Goal: Information Seeking & Learning: Find specific fact

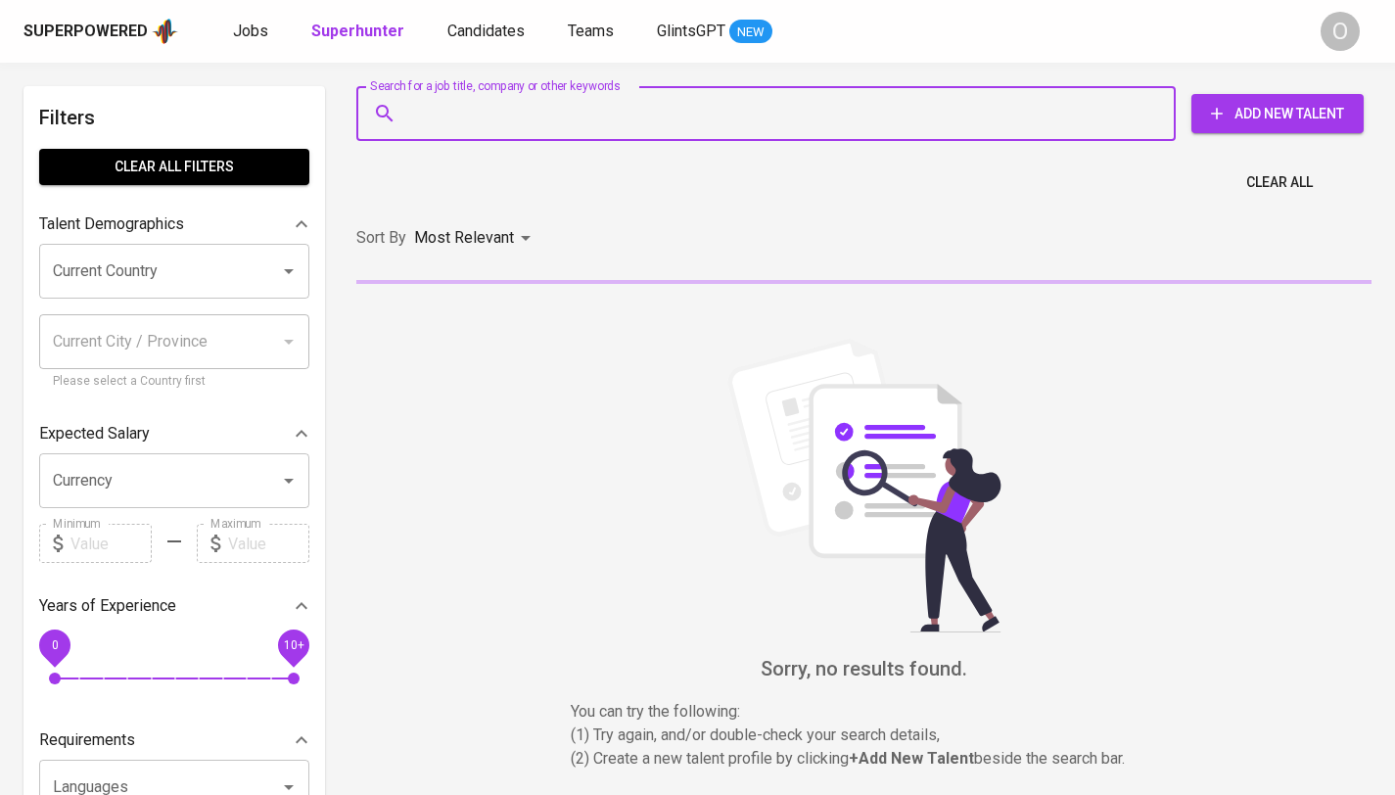
click at [508, 109] on input "Search for a job title, company or other keywords" at bounding box center [770, 113] width 733 height 37
paste input "amikaniasbella@gmail.com"
type input "amikaniasbella@gmail.com"
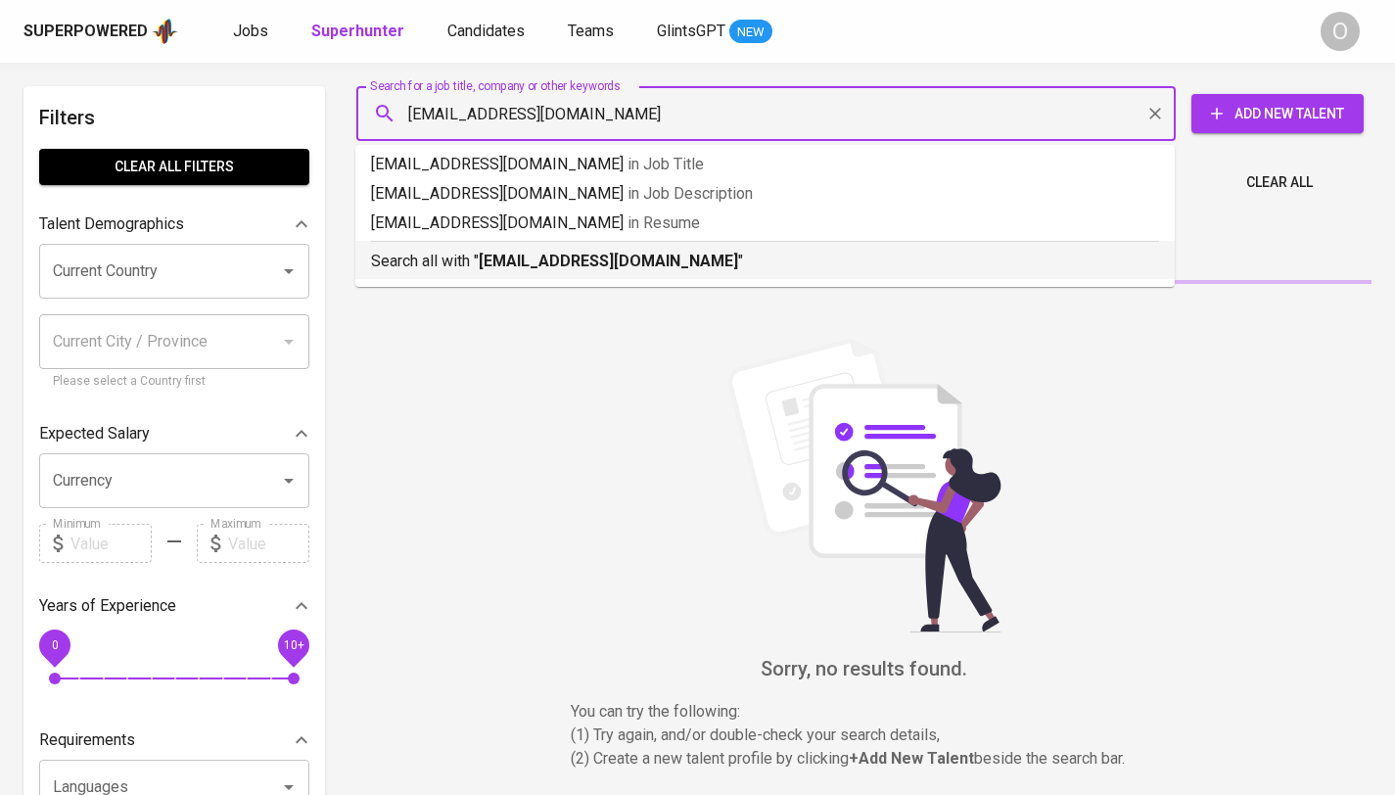
click at [446, 260] on p "Search all with " amikaniasbella@gmail.com "" at bounding box center [765, 261] width 788 height 23
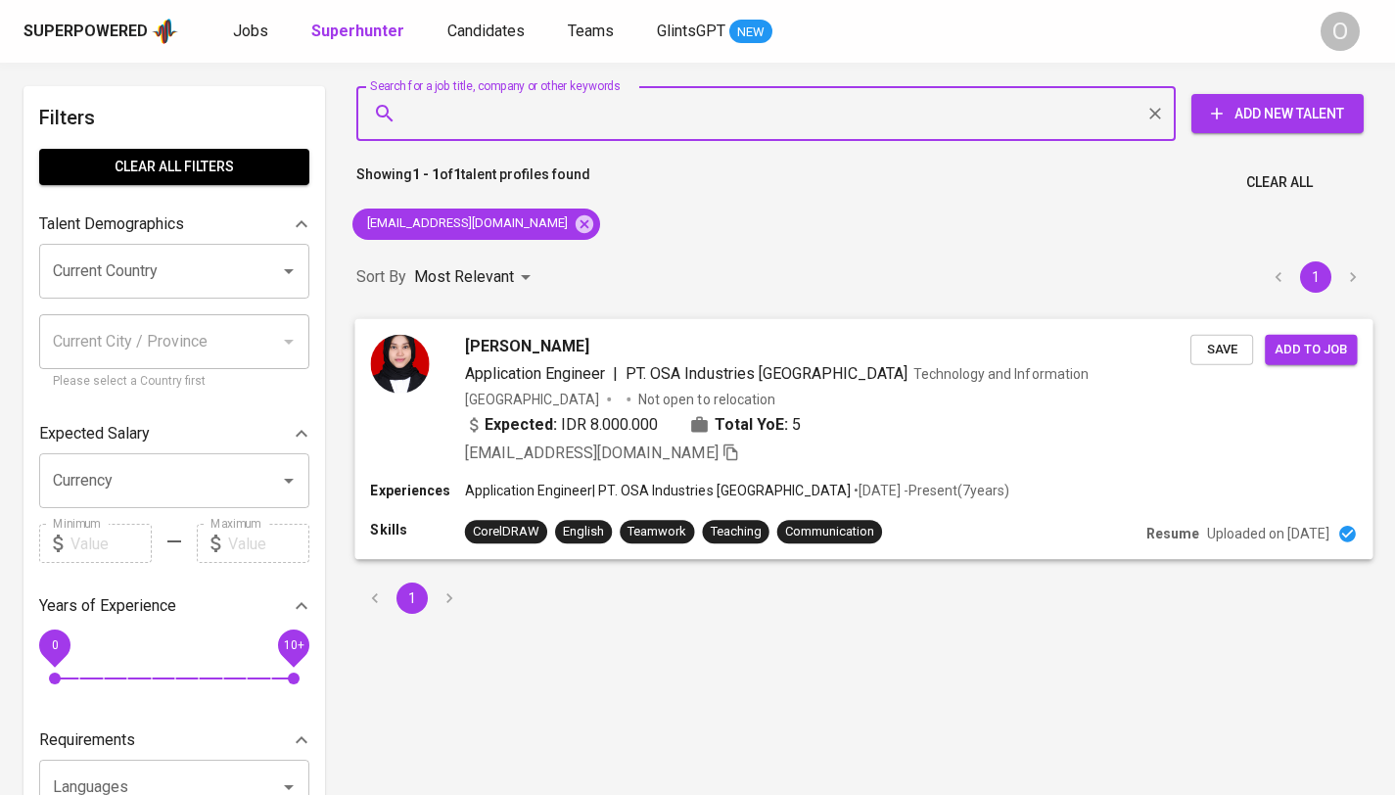
click at [659, 452] on span "amikaniasbella@gmail.com" at bounding box center [602, 453] width 275 height 23
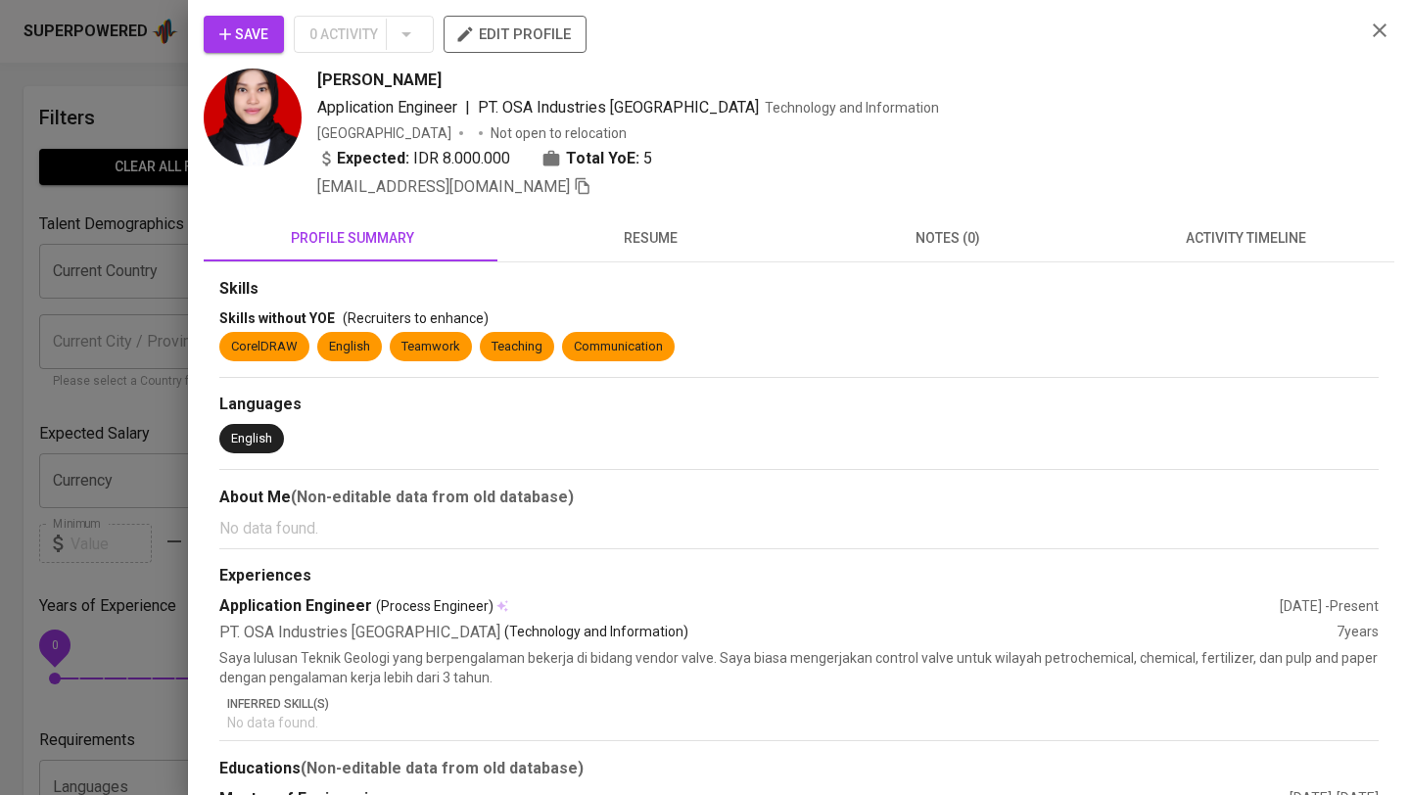
click at [574, 190] on icon "button" at bounding box center [583, 186] width 18 height 18
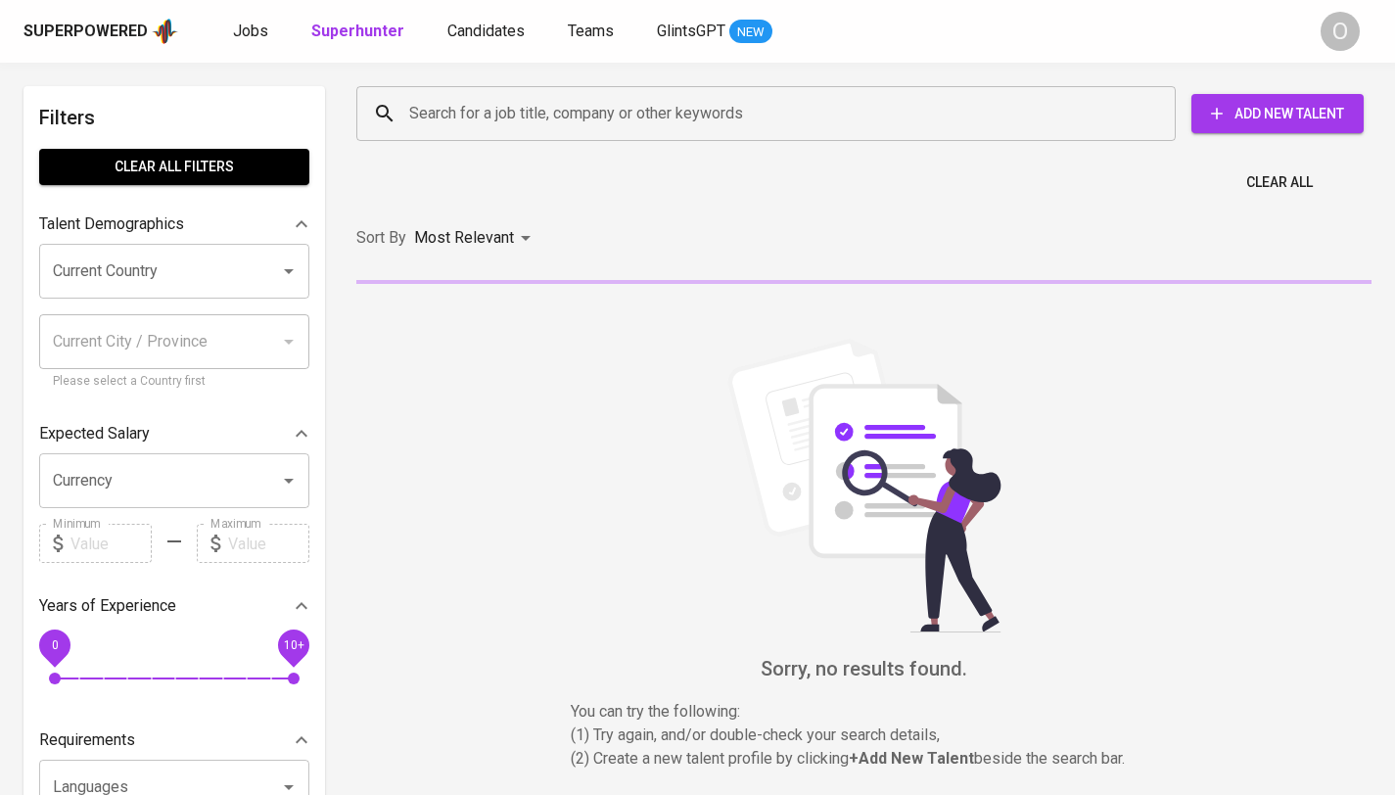
click at [544, 111] on input "Search for a job title, company or other keywords" at bounding box center [770, 113] width 733 height 37
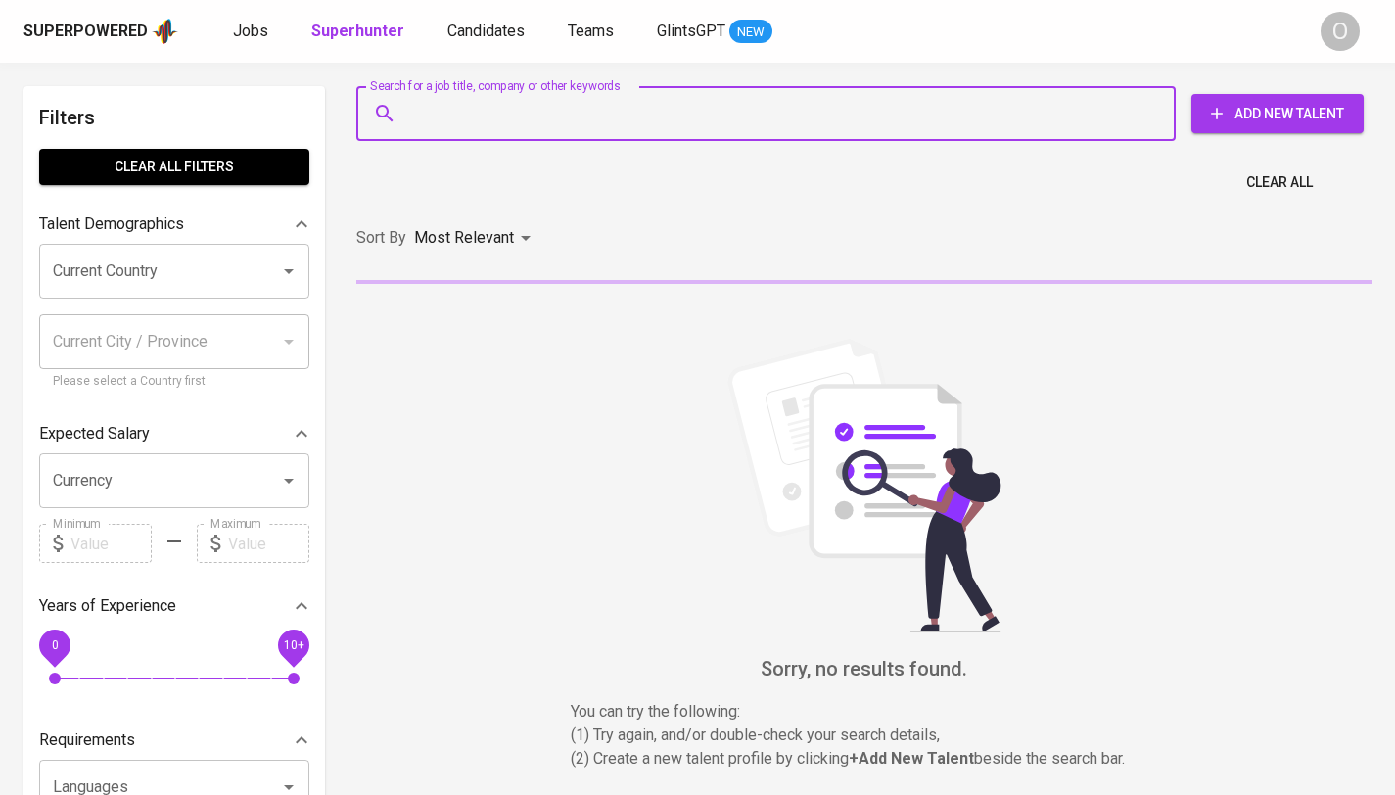
paste input "[EMAIL_ADDRESS][DOMAIN_NAME]"
type input "[EMAIL_ADDRESS][DOMAIN_NAME]"
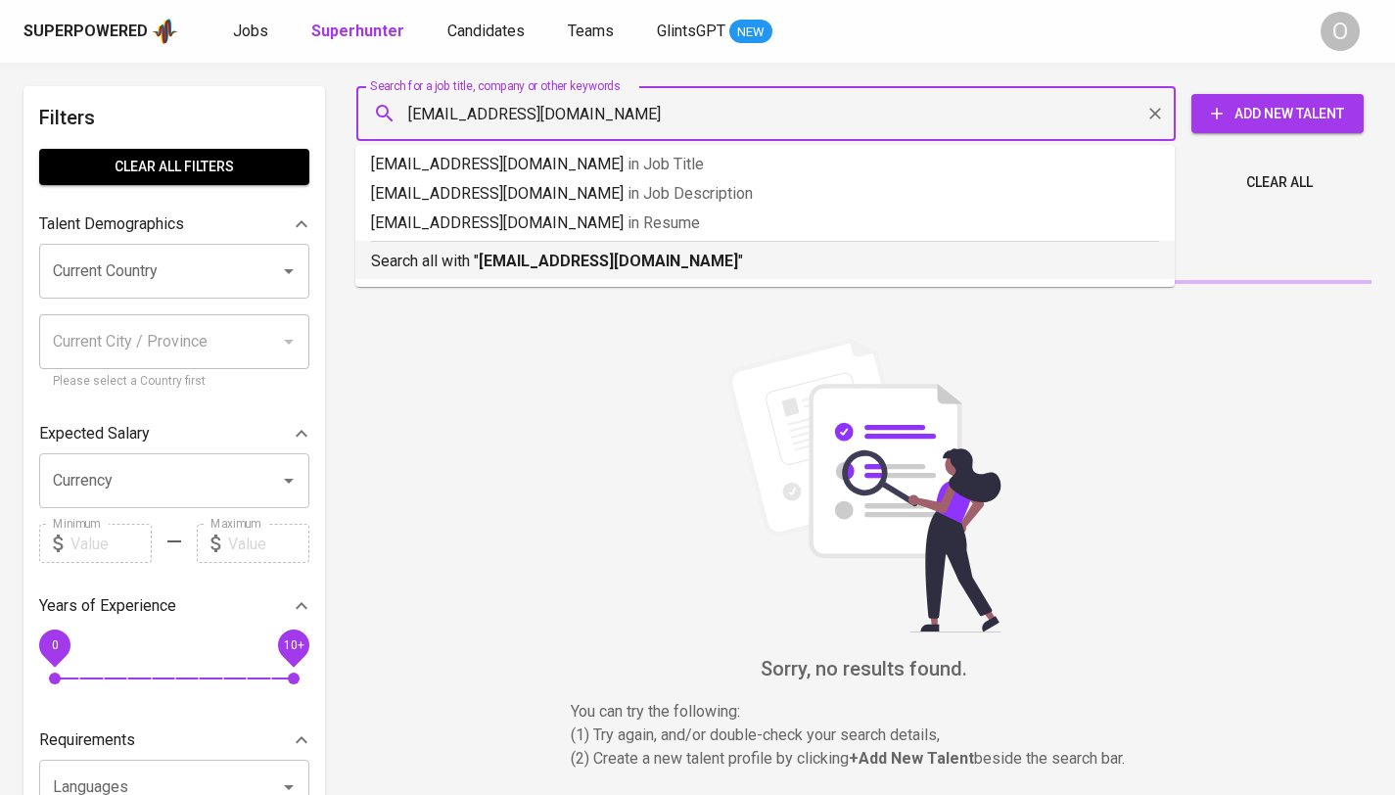
click at [505, 258] on b "[EMAIL_ADDRESS][DOMAIN_NAME]" at bounding box center [608, 261] width 259 height 19
